Goal: Browse casually

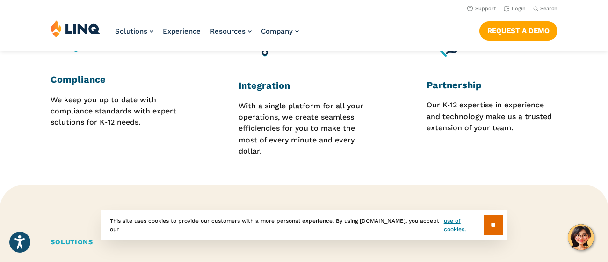
scroll to position [863, 0]
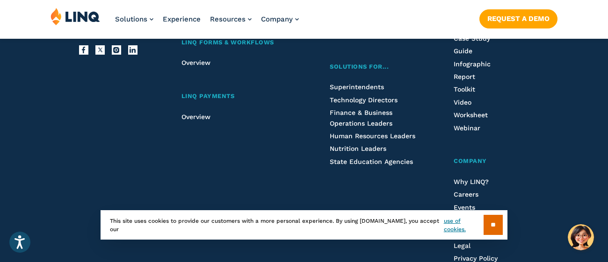
scroll to position [2475, 0]
